Goal: Task Accomplishment & Management: Manage account settings

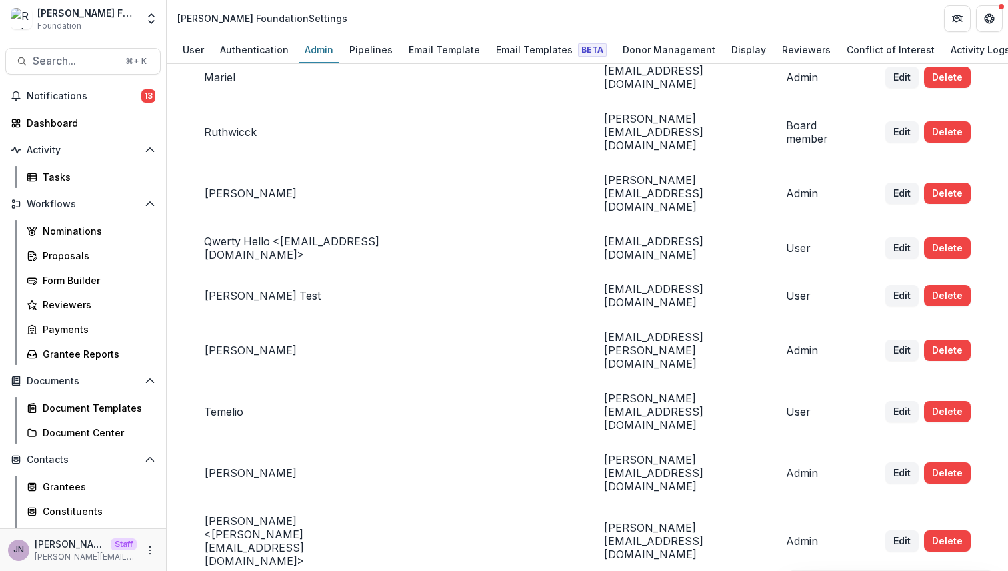
scroll to position [1050, 0]
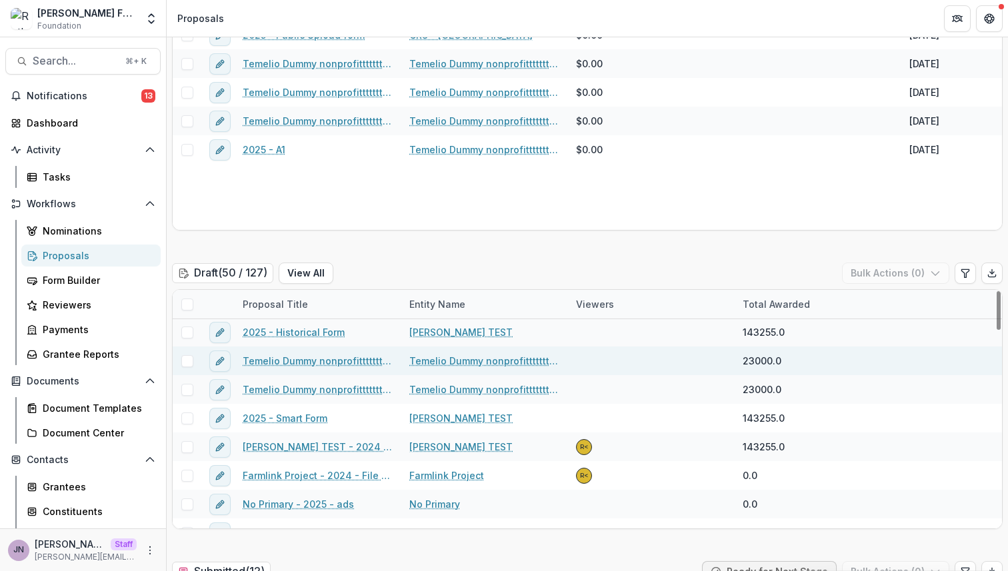
scroll to position [89, 0]
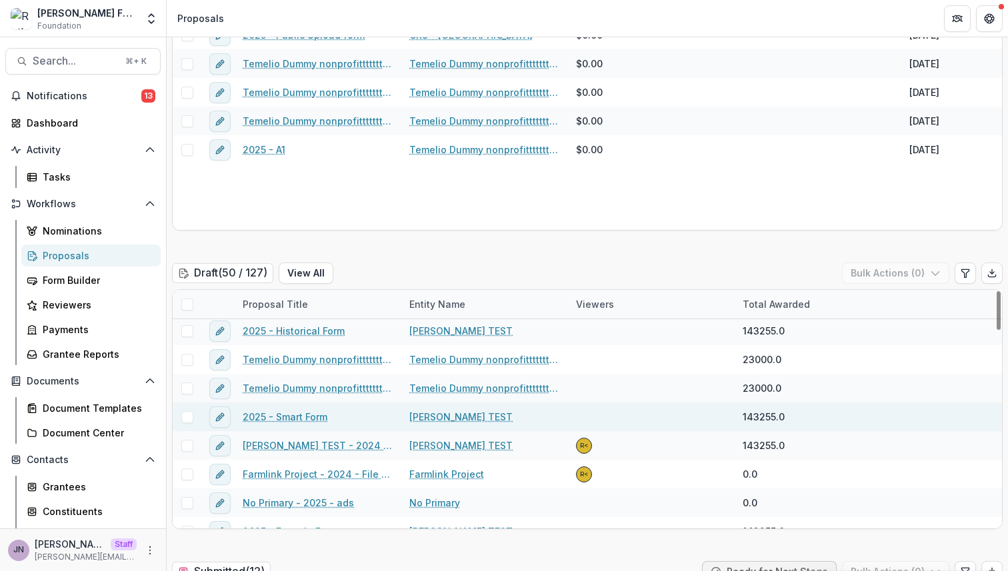
click at [291, 418] on link "2025 - Smart Form" at bounding box center [285, 417] width 85 height 14
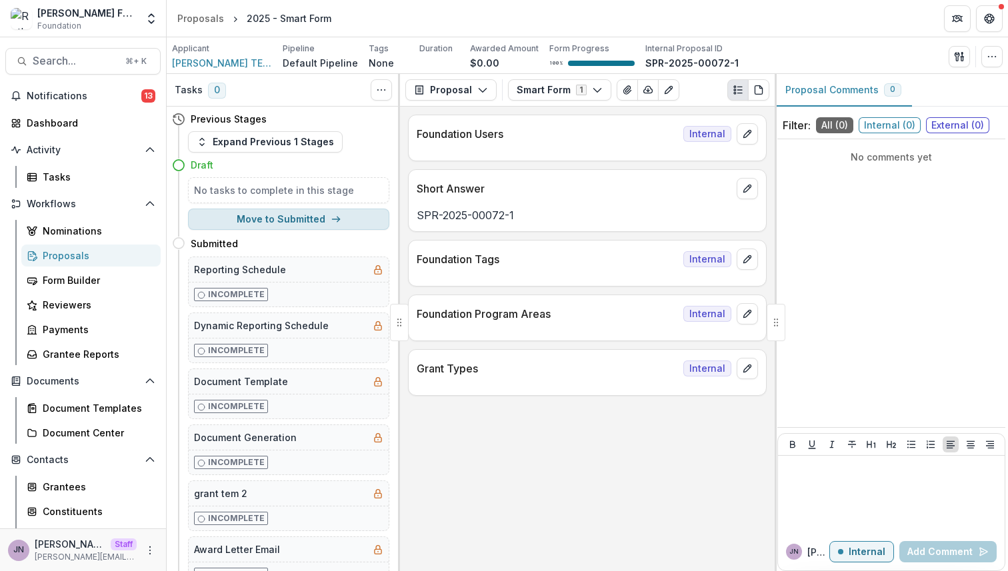
click at [312, 213] on button "Move to Submitted" at bounding box center [288, 219] width 201 height 21
select select "*********"
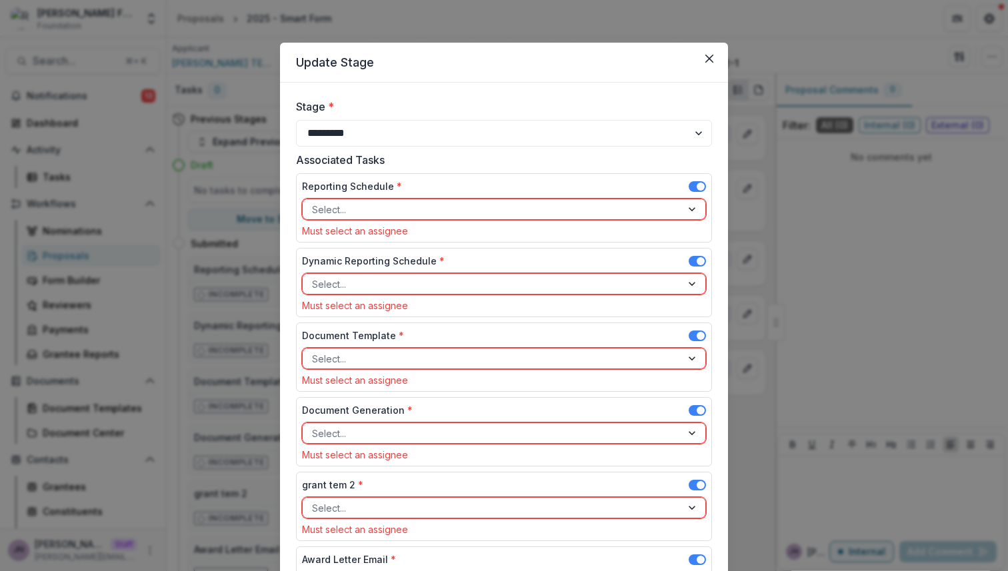
click at [701, 179] on div "Reporting Schedule *" at bounding box center [504, 188] width 404 height 19
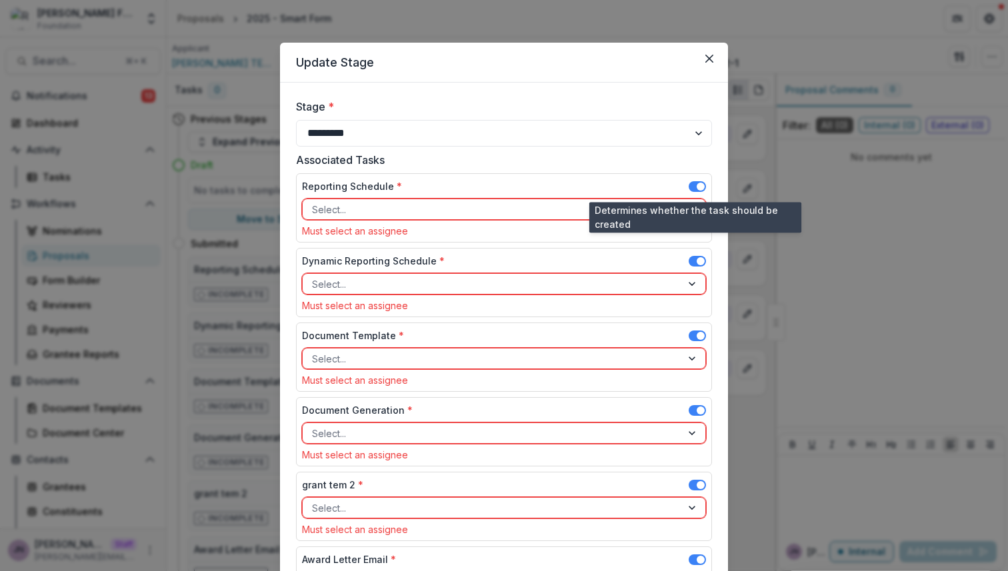
click at [697, 187] on span at bounding box center [701, 187] width 8 height 8
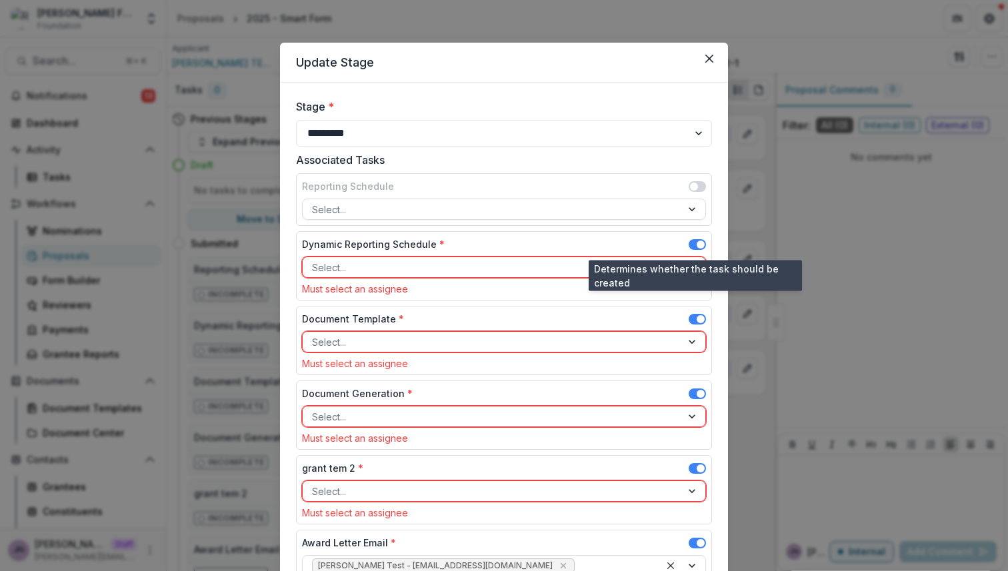
click at [699, 243] on span at bounding box center [701, 245] width 8 height 8
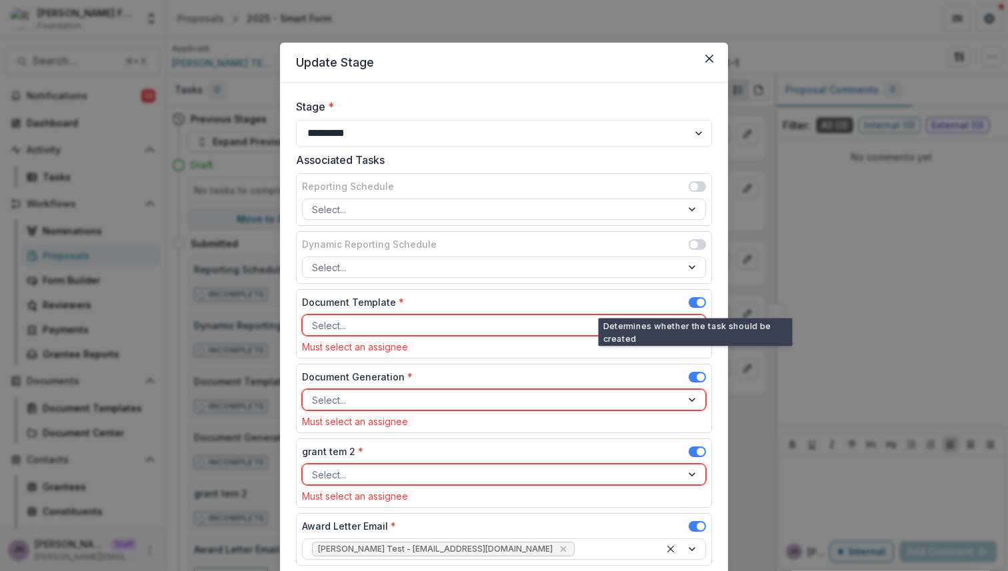
click at [692, 299] on span at bounding box center [697, 302] width 17 height 11
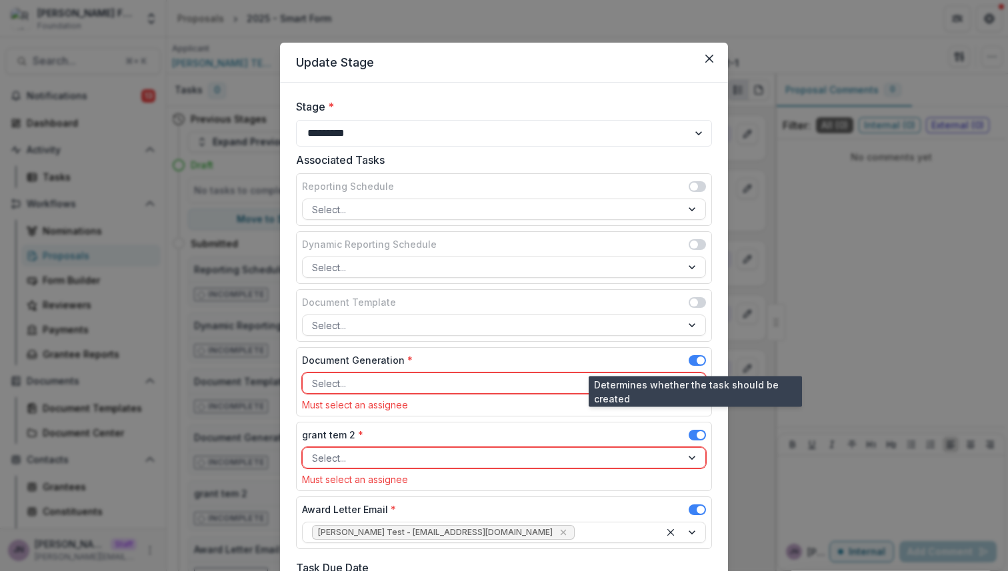
click at [697, 357] on span at bounding box center [701, 361] width 8 height 8
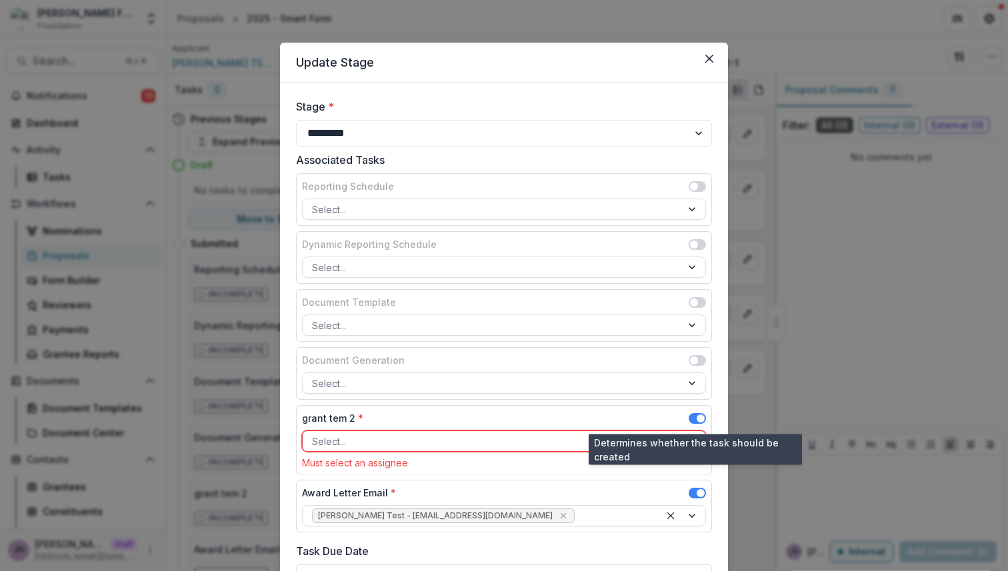
click at [697, 421] on span at bounding box center [701, 419] width 8 height 8
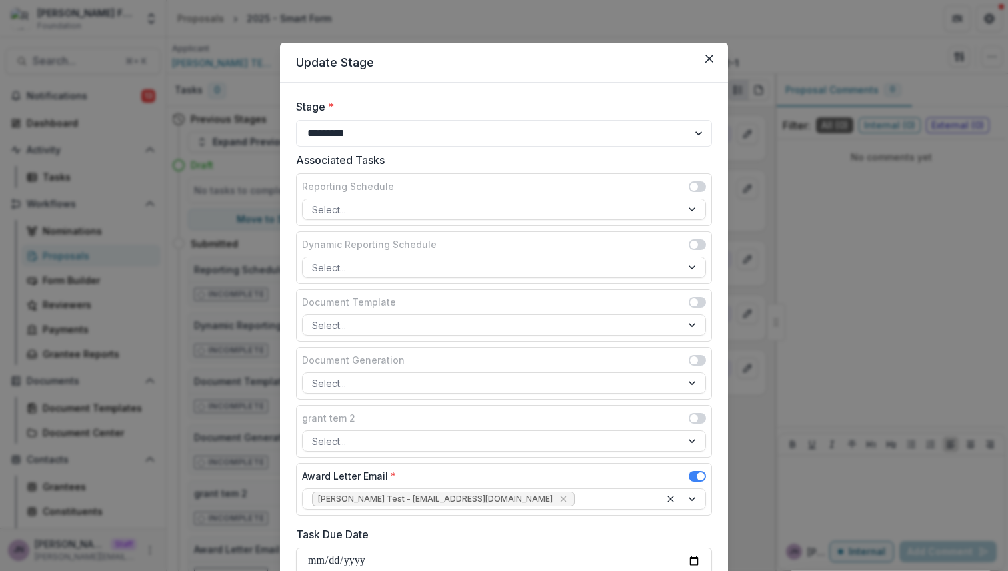
click at [695, 469] on div "Award Letter Email *" at bounding box center [504, 478] width 404 height 19
click at [693, 472] on span at bounding box center [697, 476] width 17 height 11
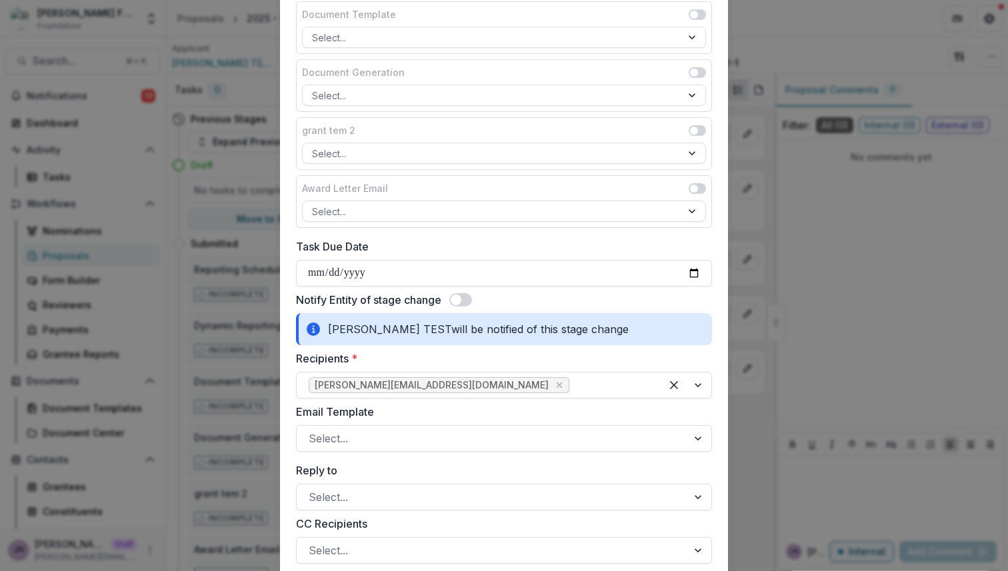
scroll to position [329, 0]
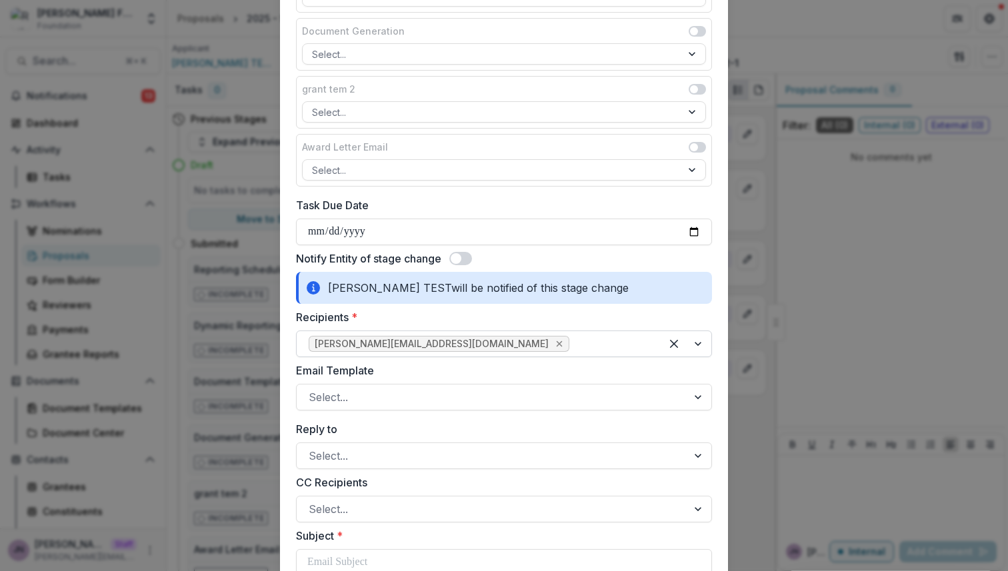
click at [554, 347] on icon "Remove ruthwick+test@trytemelio.com" at bounding box center [559, 344] width 11 height 11
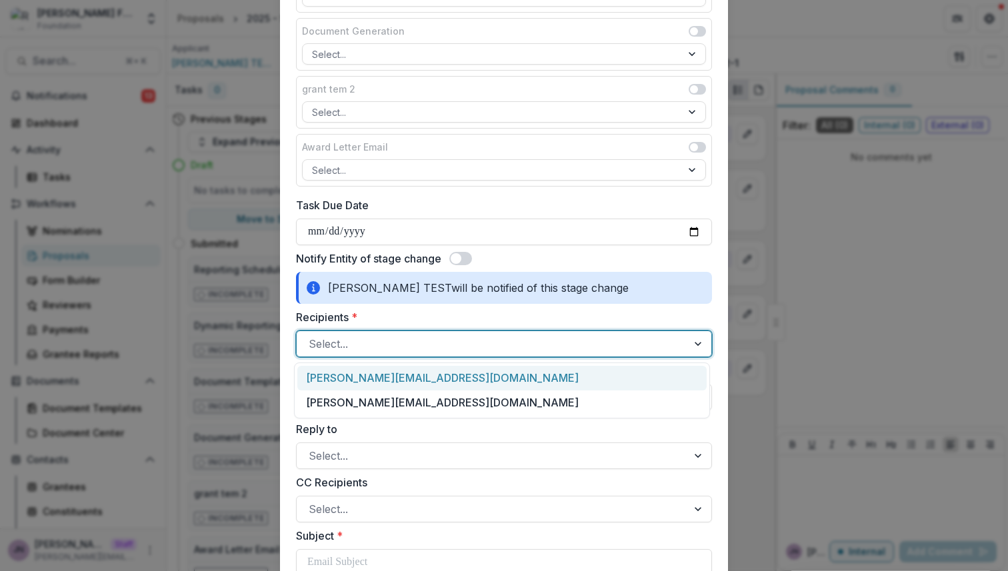
click at [457, 341] on div at bounding box center [492, 344] width 367 height 19
click at [432, 383] on div "ruthwick+test@trytemelio.com" at bounding box center [501, 378] width 409 height 25
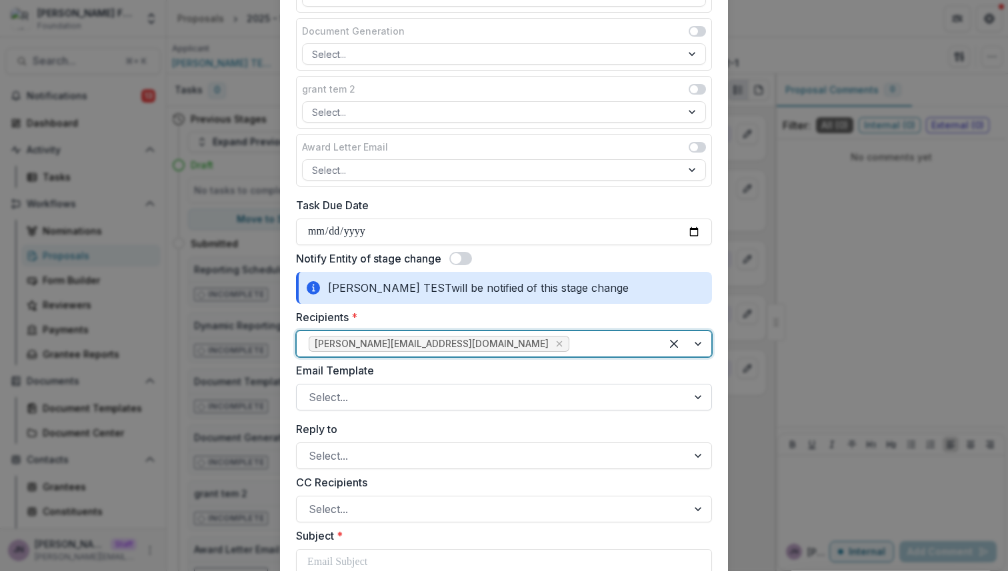
click at [421, 391] on div at bounding box center [492, 397] width 367 height 19
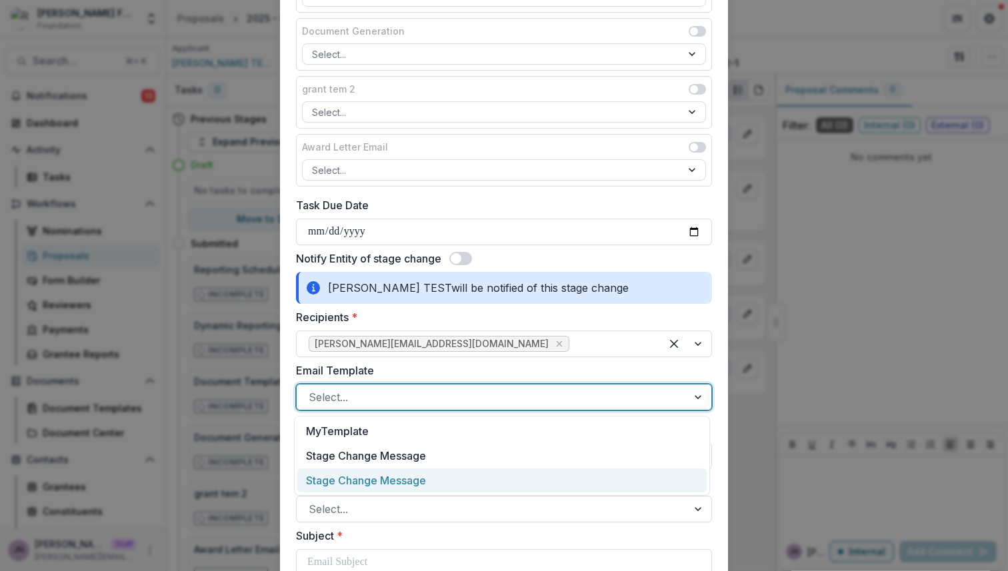
click at [395, 478] on div "Stage Change Message" at bounding box center [501, 481] width 409 height 25
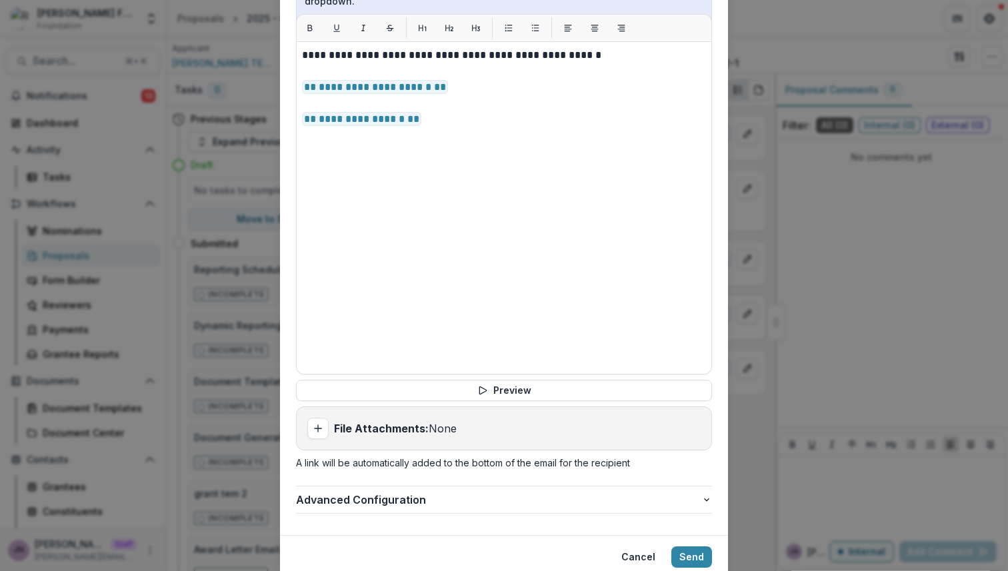
scroll to position [973, 0]
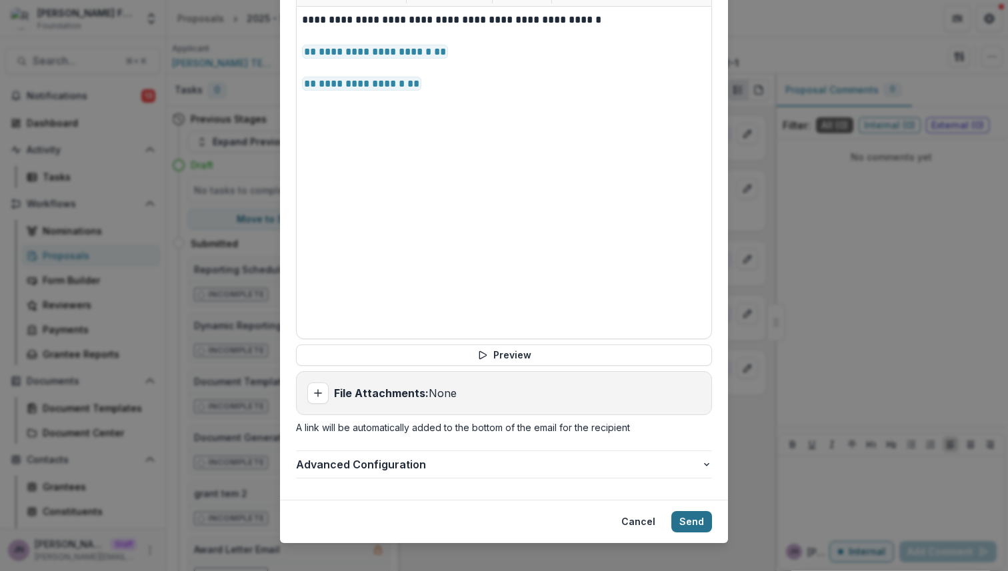
click at [681, 511] on button "Send" at bounding box center [691, 521] width 41 height 21
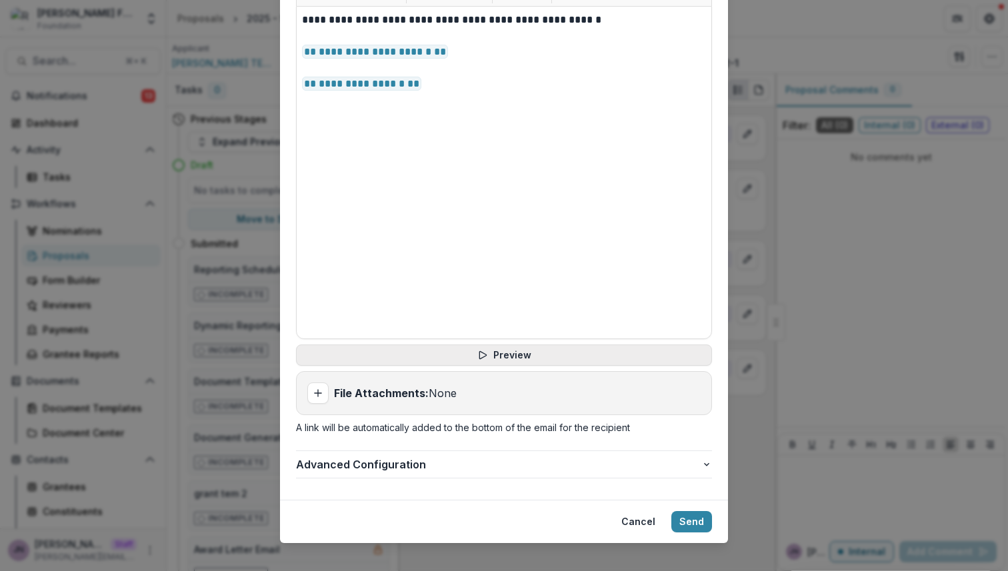
click at [511, 347] on button "Preview" at bounding box center [504, 355] width 416 height 21
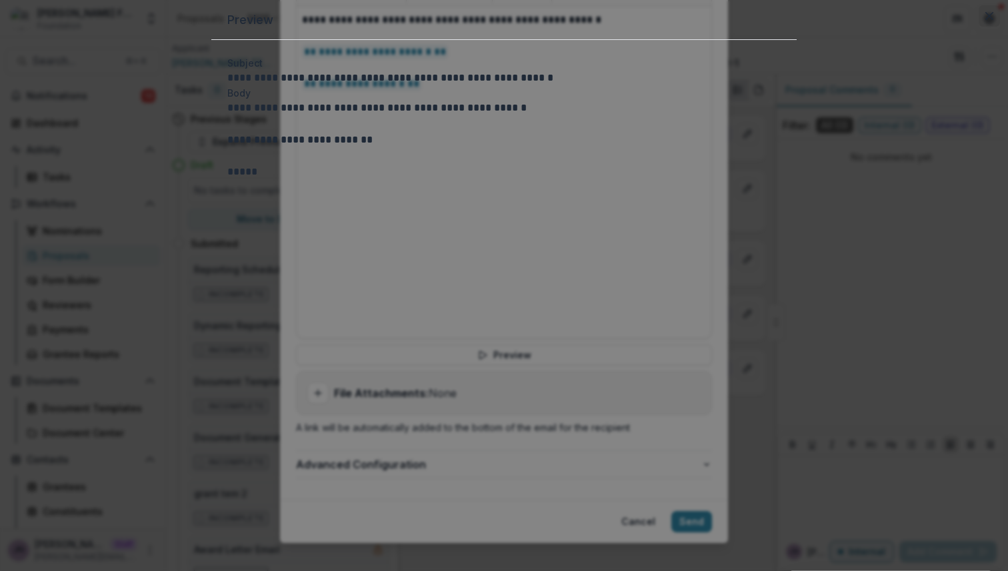
click at [979, 27] on button "Close" at bounding box center [989, 15] width 21 height 21
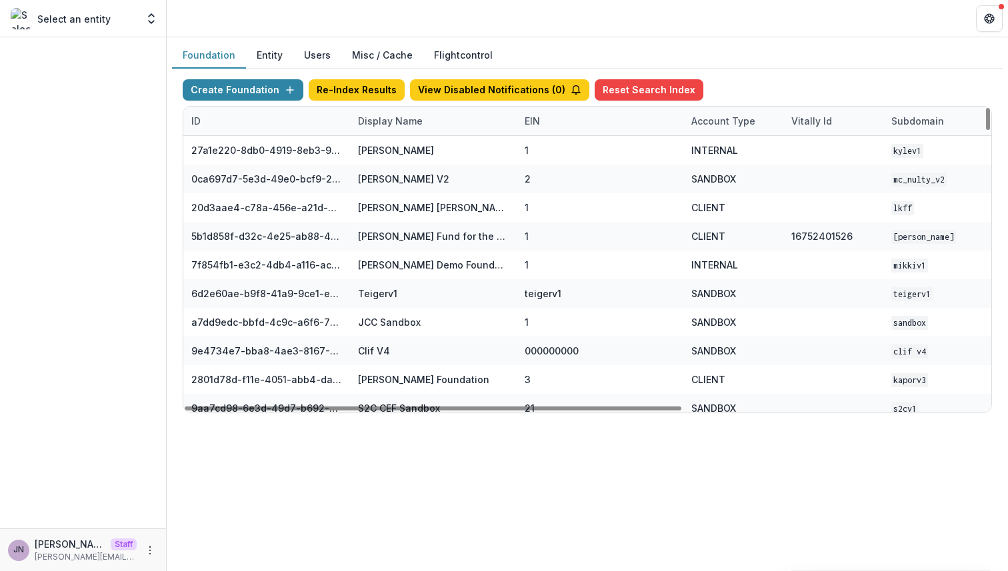
click at [397, 122] on div "Display Name" at bounding box center [390, 121] width 81 height 14
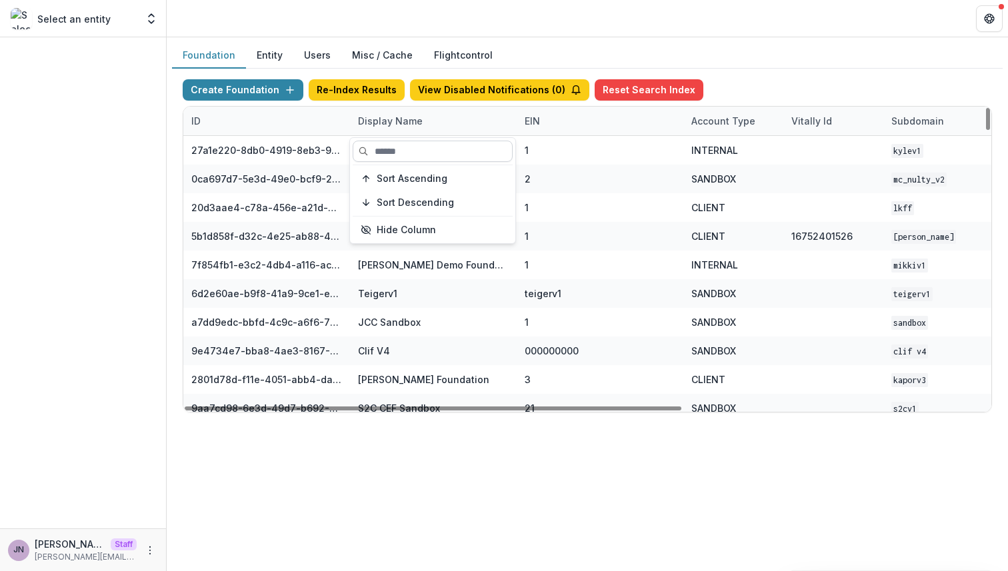
click at [394, 161] on input at bounding box center [433, 151] width 160 height 21
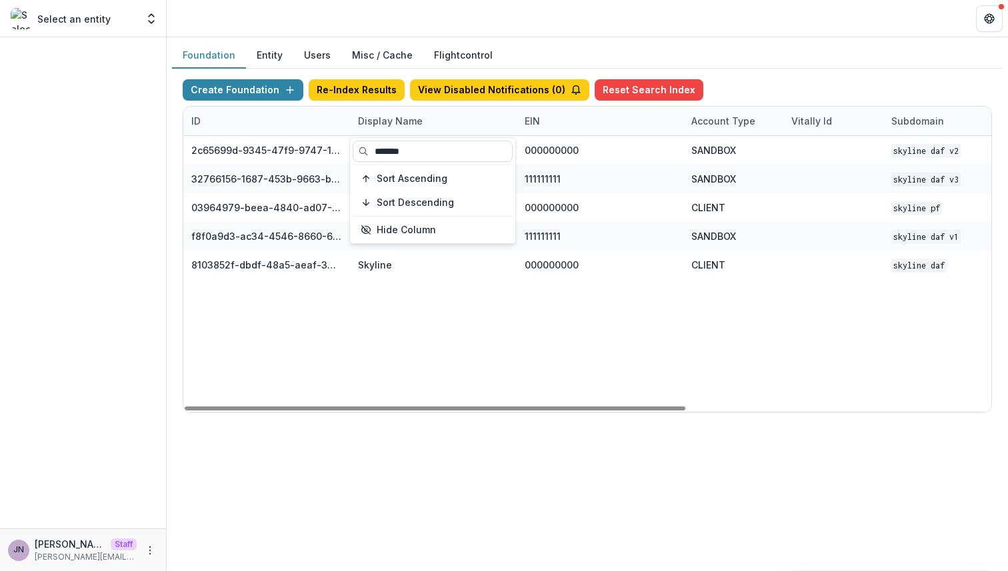
type input "*******"
click at [461, 337] on div "2c65699d-9345-47f9-9747-12d930ad2536 Skyline DAF V2 000000000 SANDBOX Skyline D…" at bounding box center [833, 274] width 1300 height 276
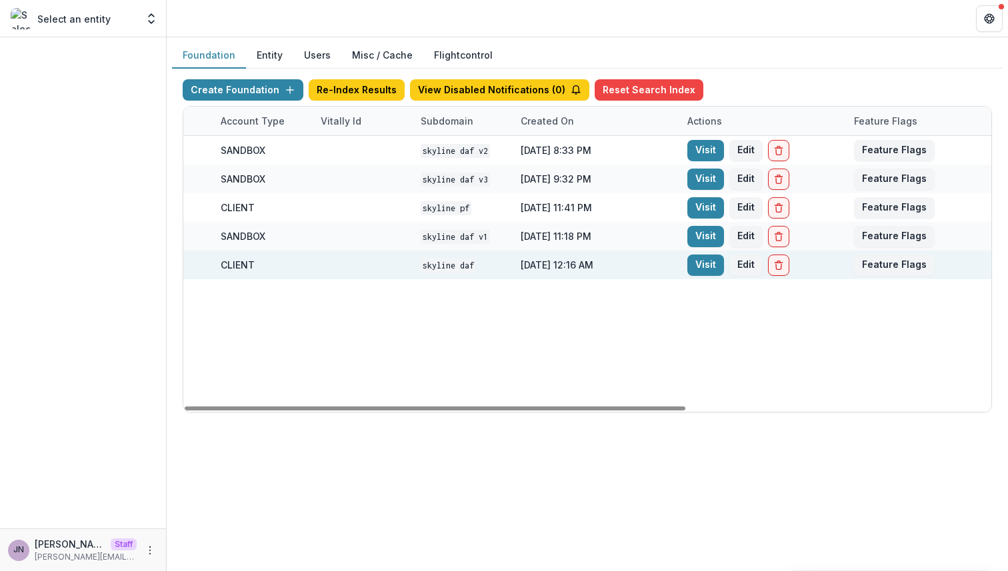
scroll to position [0, 471]
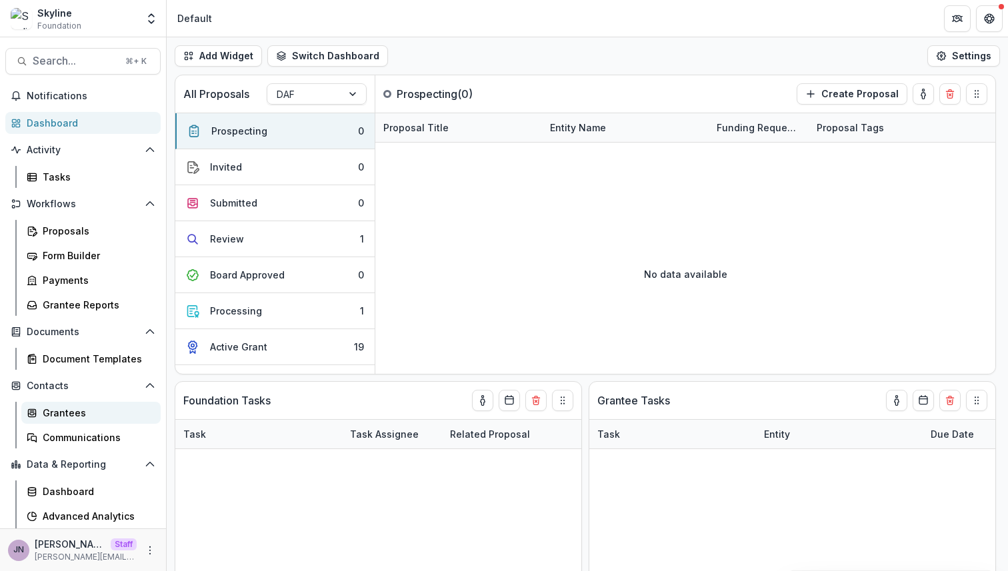
click at [79, 412] on div "Grantees" at bounding box center [96, 413] width 107 height 14
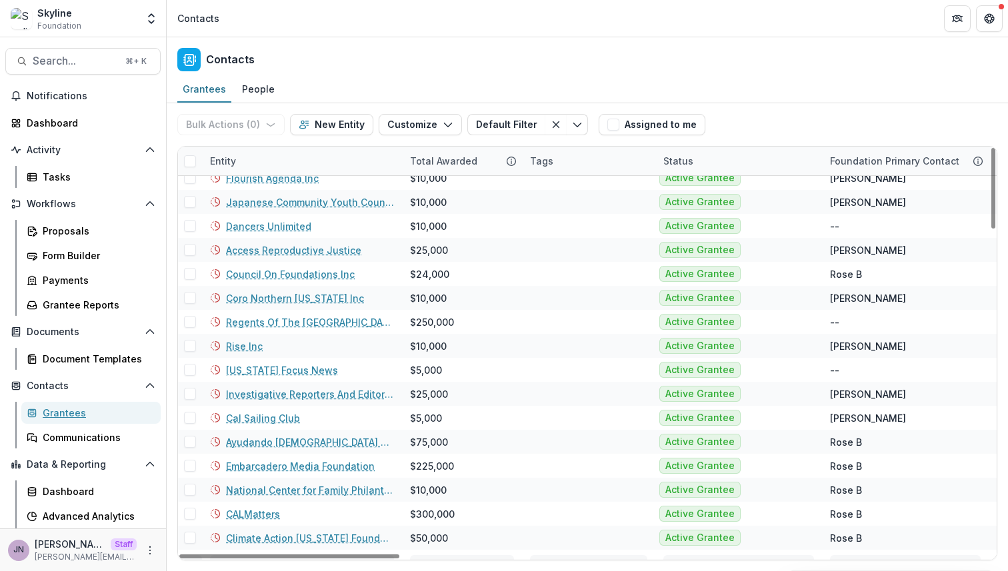
scroll to position [1783, 0]
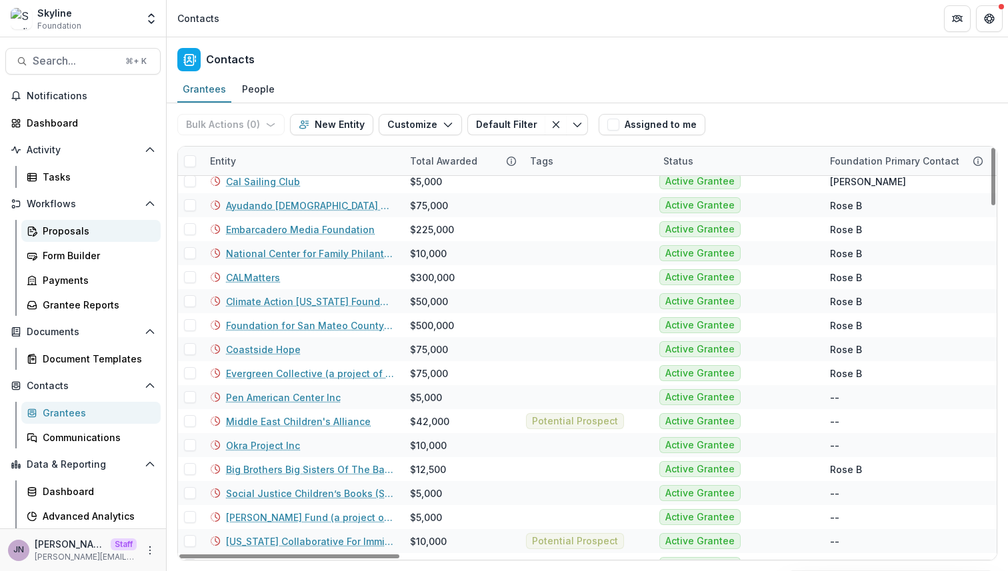
click at [69, 231] on div "Proposals" at bounding box center [96, 231] width 107 height 14
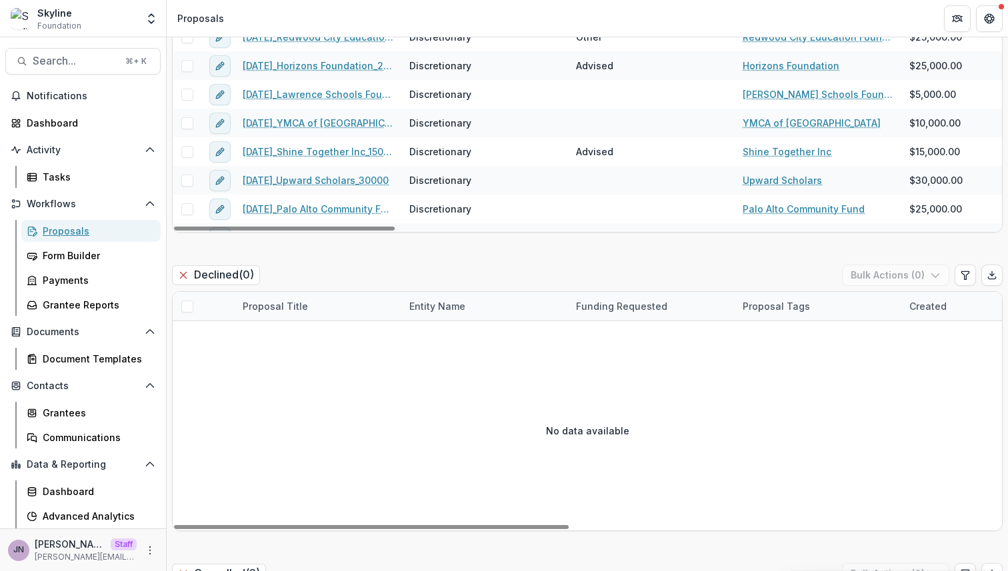
scroll to position [2566, 0]
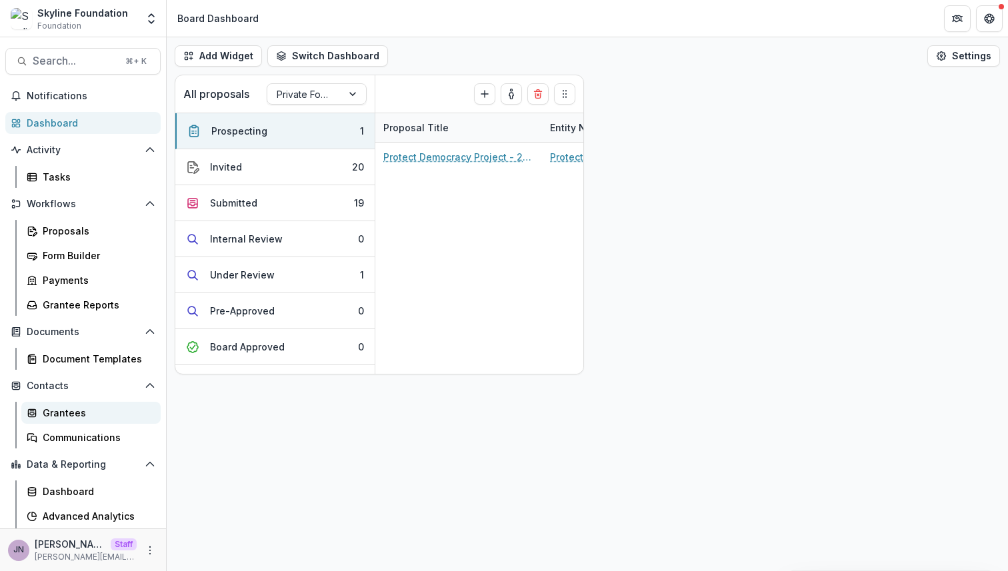
click at [63, 408] on div "Grantees" at bounding box center [96, 413] width 107 height 14
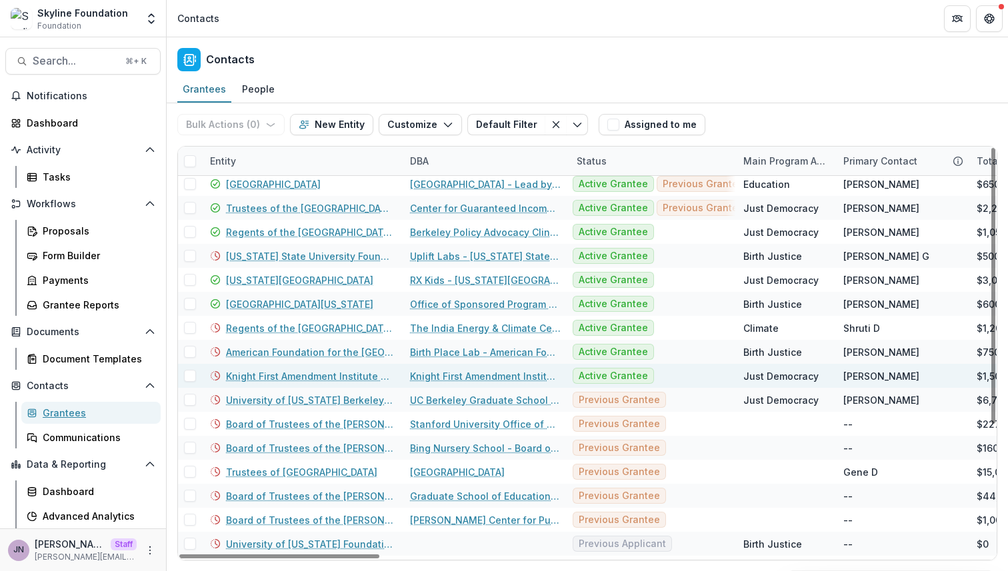
scroll to position [192, 0]
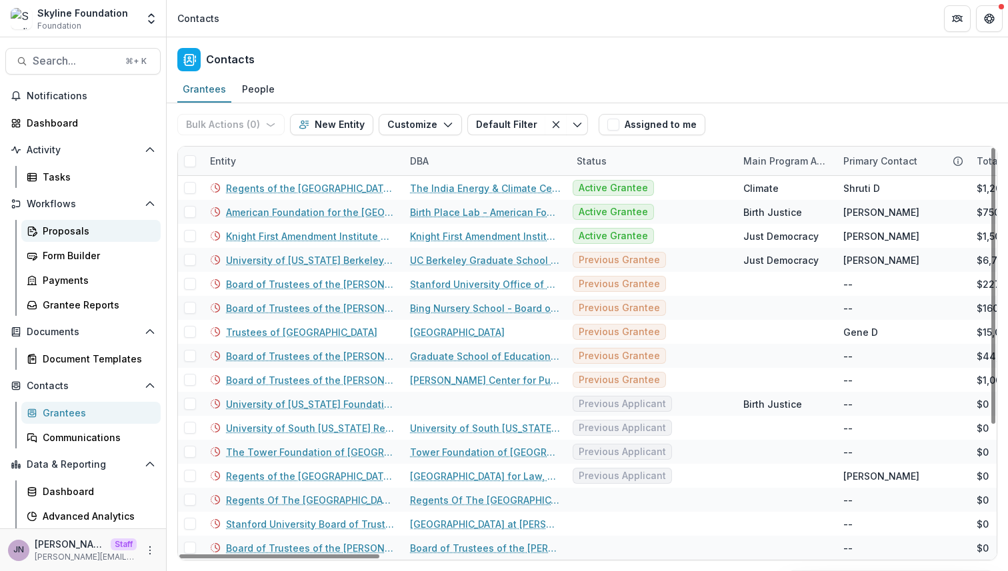
click at [80, 235] on div "Proposals" at bounding box center [96, 231] width 107 height 14
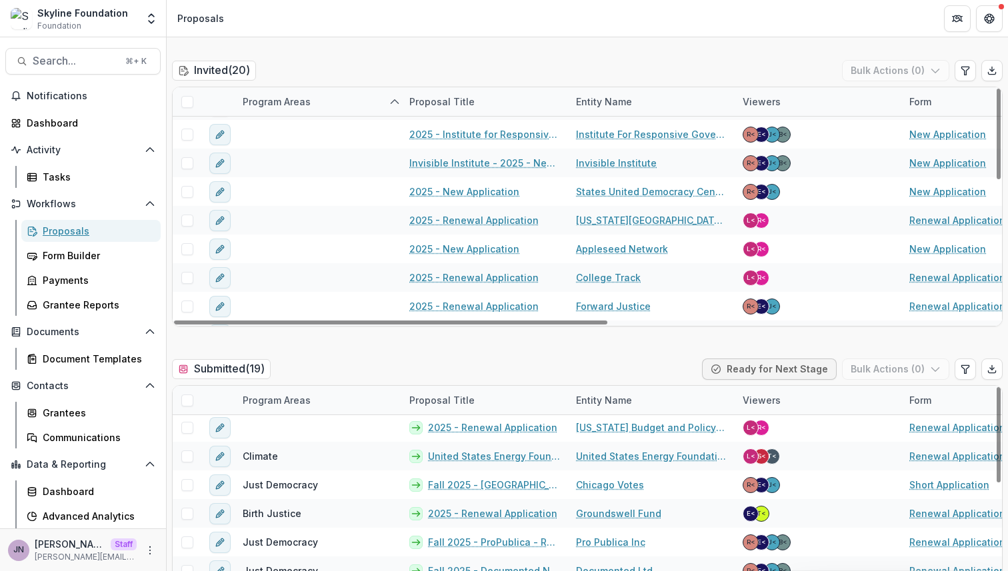
scroll to position [335, 0]
